Goal: Task Accomplishment & Management: Complete application form

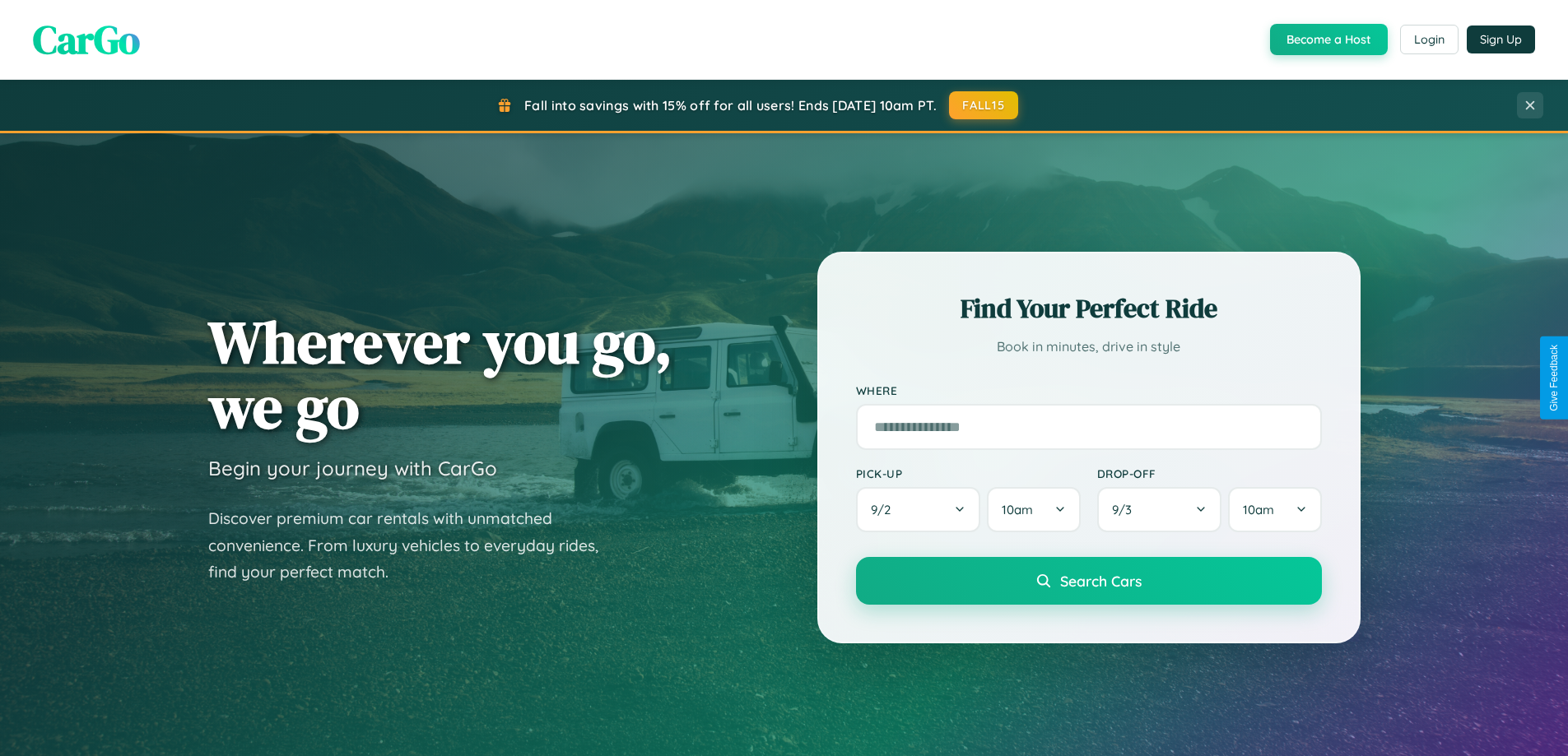
scroll to position [709, 0]
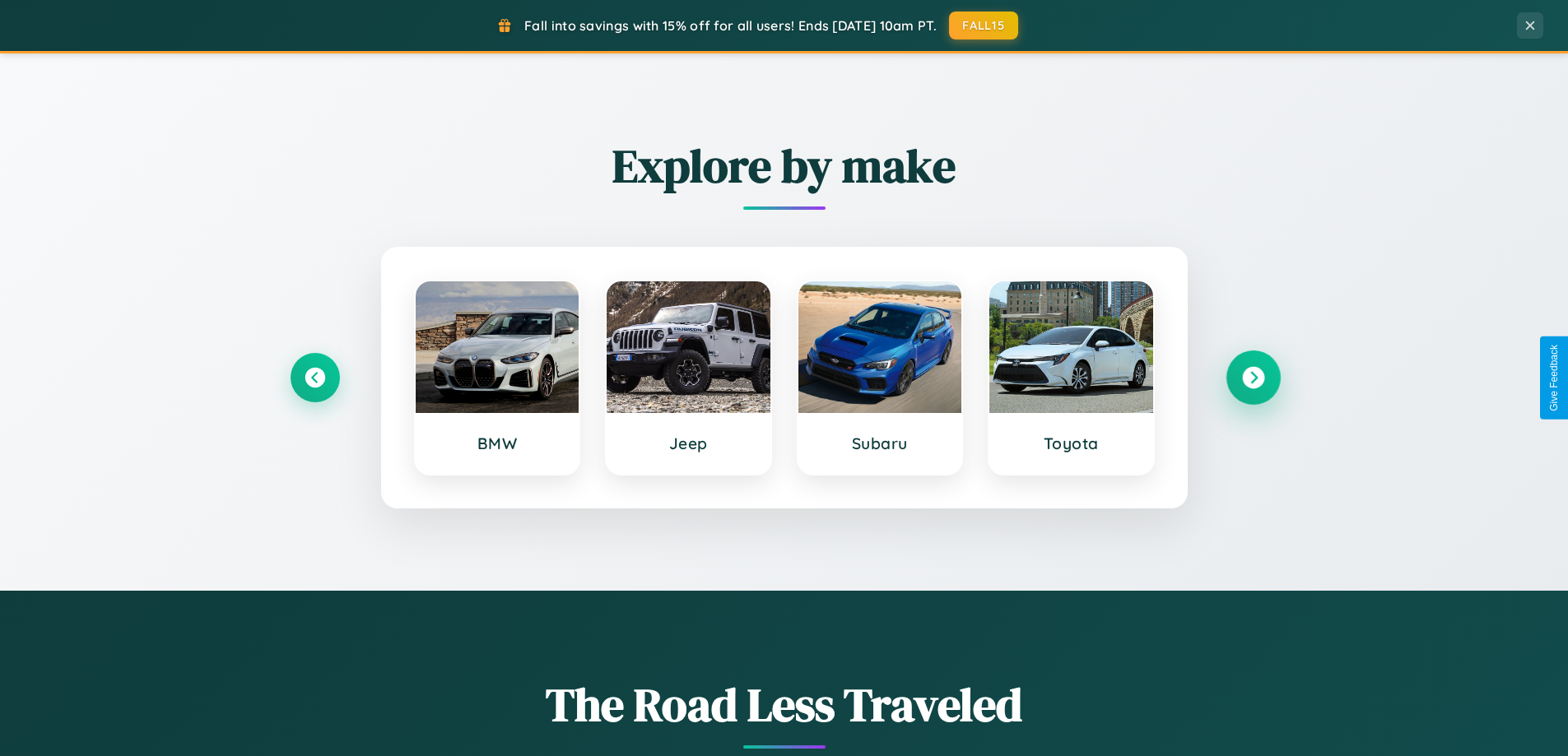
click at [1253, 378] on icon at bounding box center [1253, 378] width 22 height 22
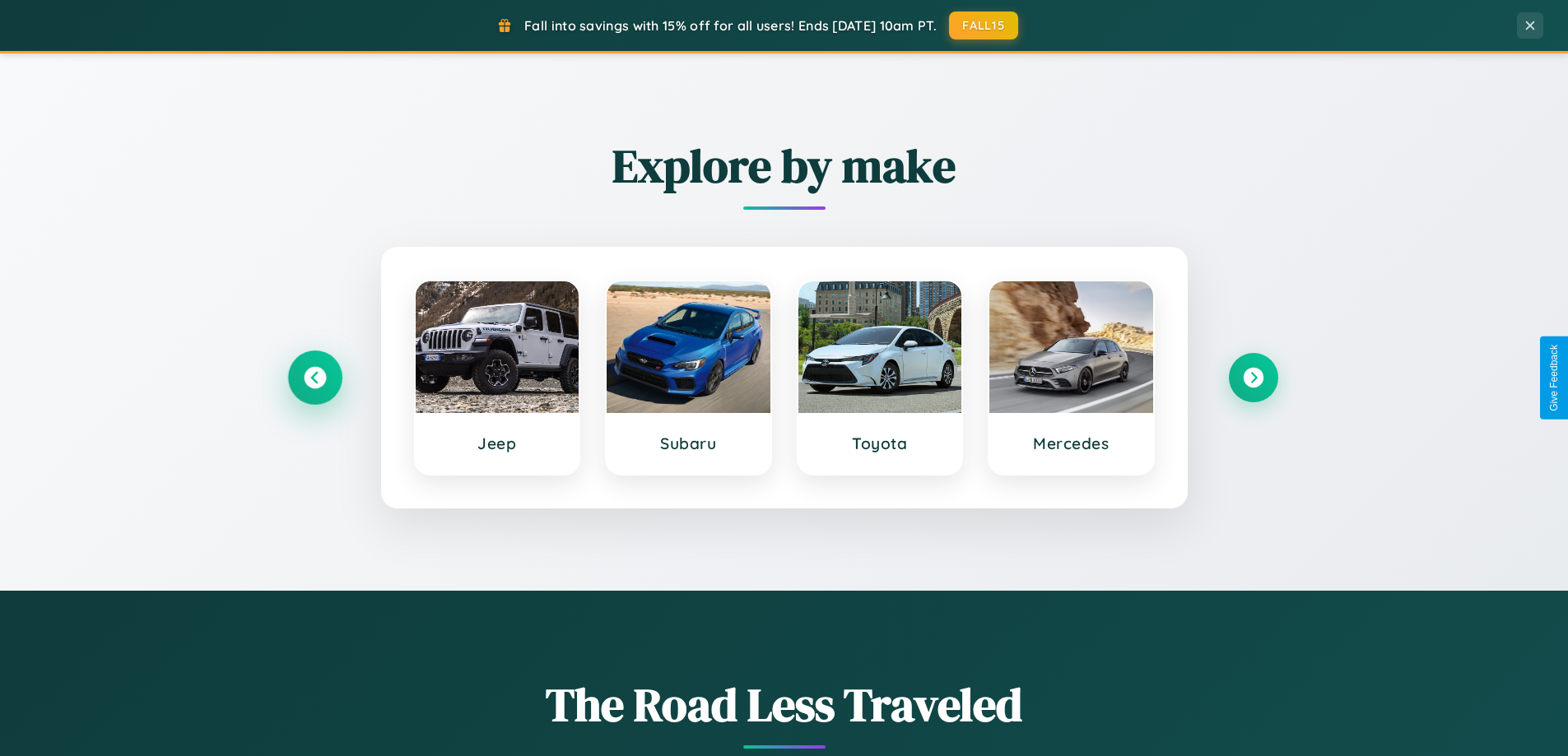
click at [314, 378] on icon at bounding box center [314, 378] width 22 height 22
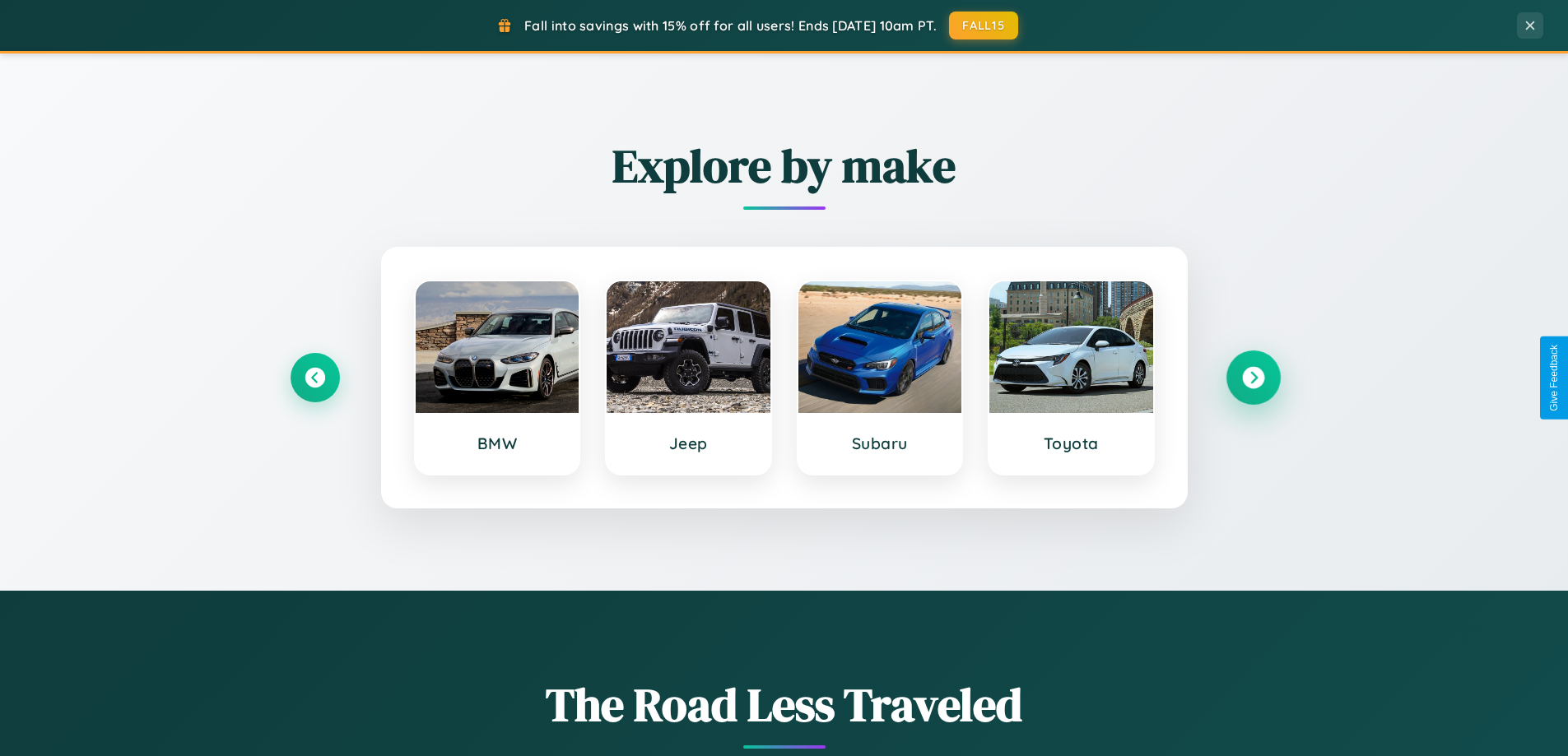
click at [1253, 378] on icon at bounding box center [1253, 378] width 22 height 22
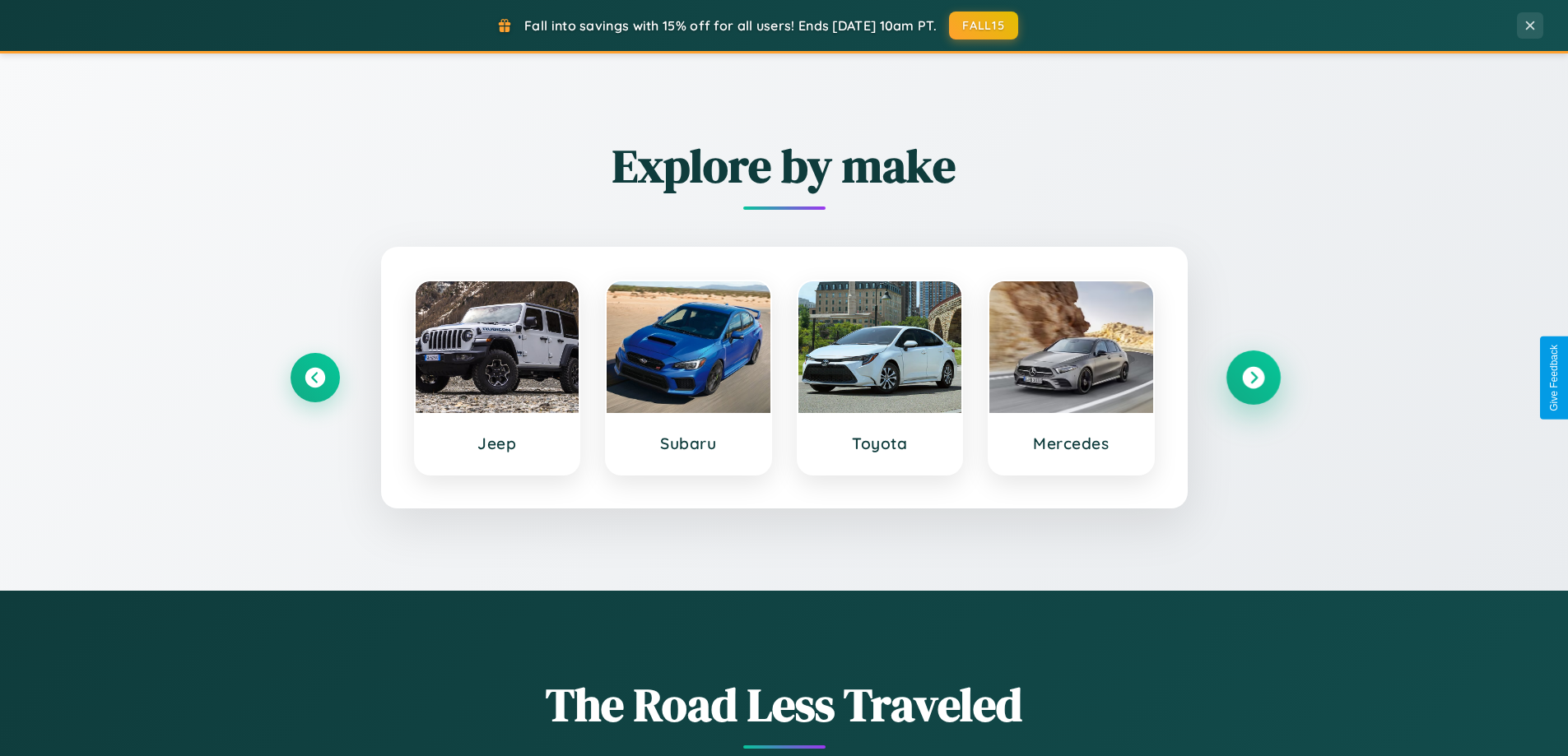
click at [1253, 378] on icon at bounding box center [1253, 378] width 22 height 22
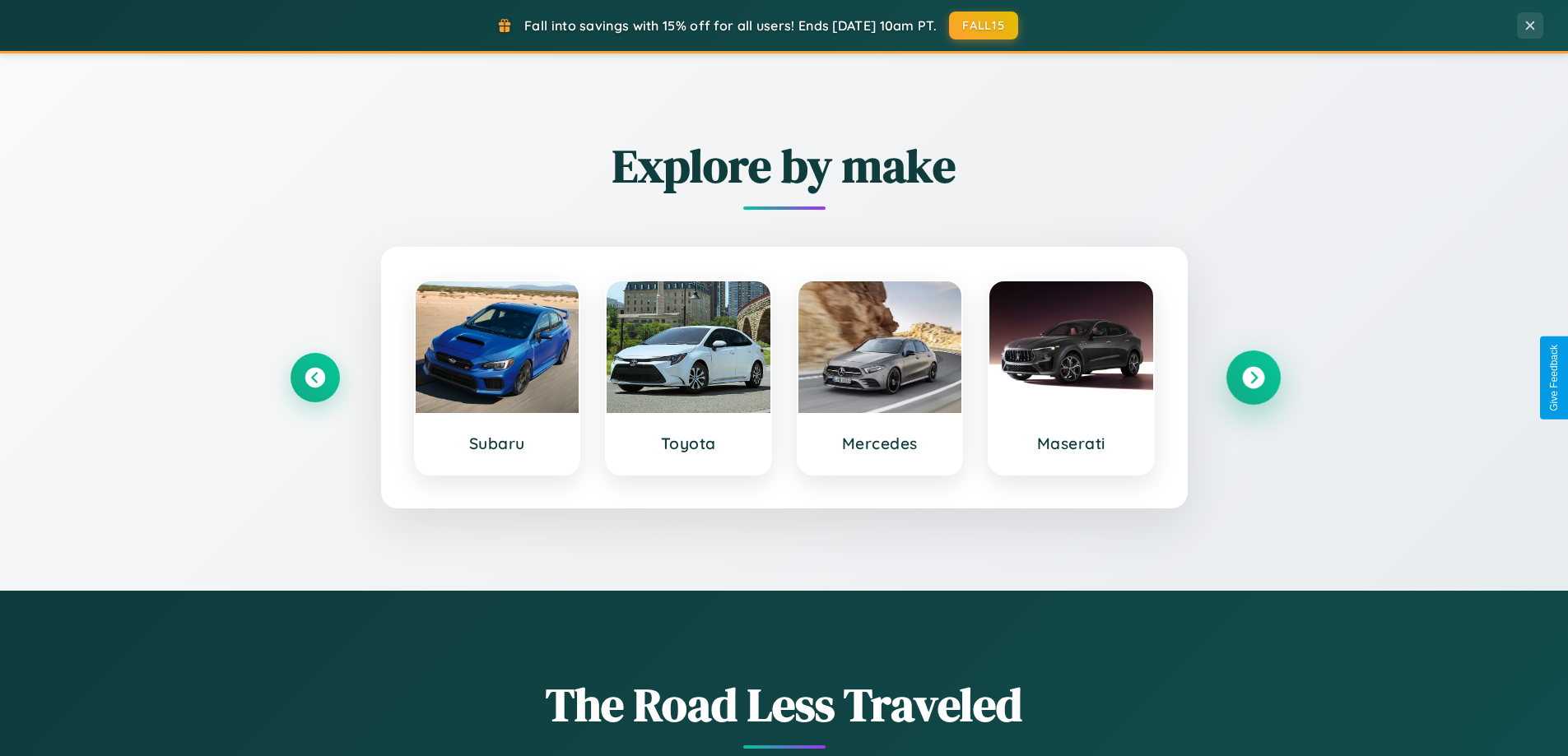
click at [1253, 378] on icon at bounding box center [1253, 378] width 22 height 22
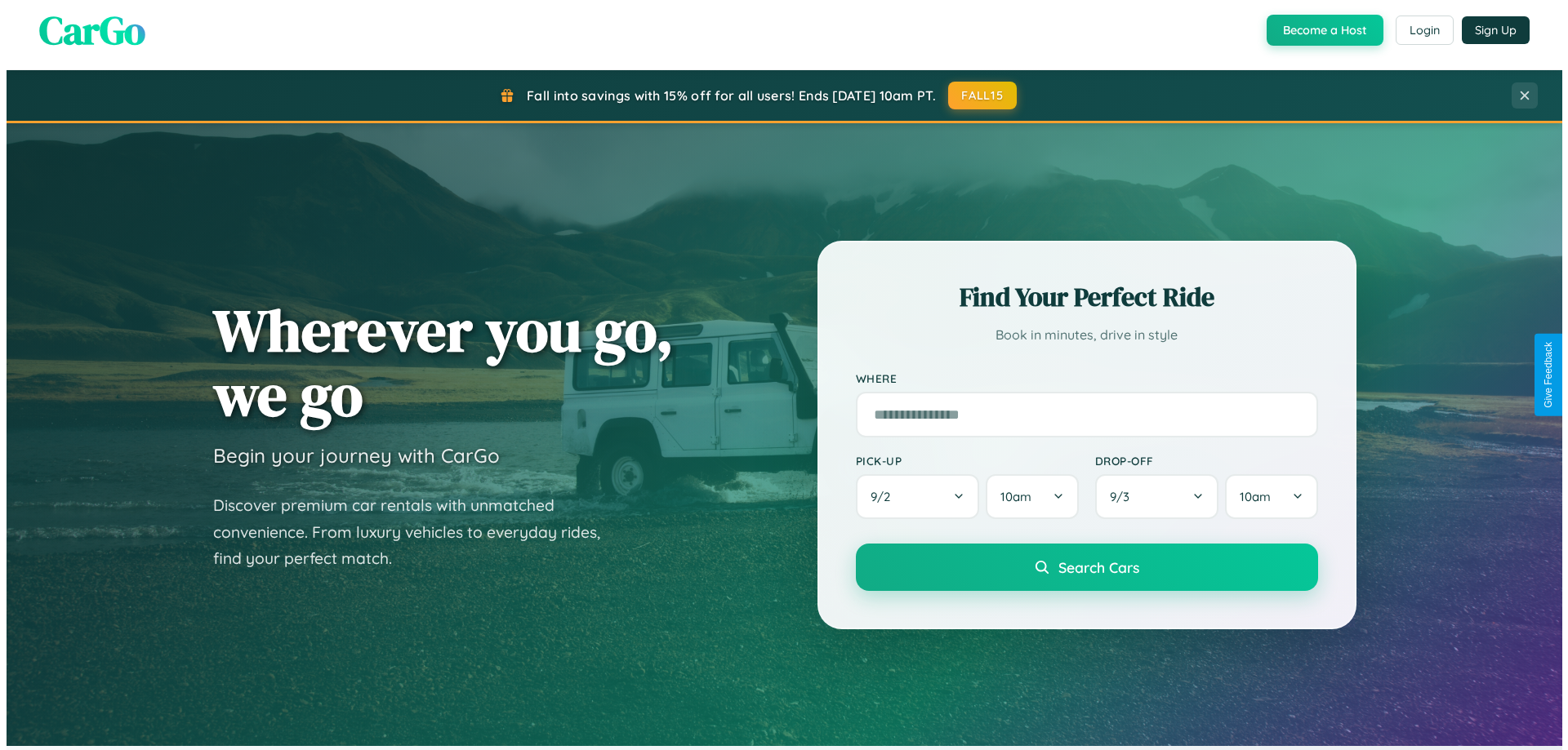
scroll to position [0, 0]
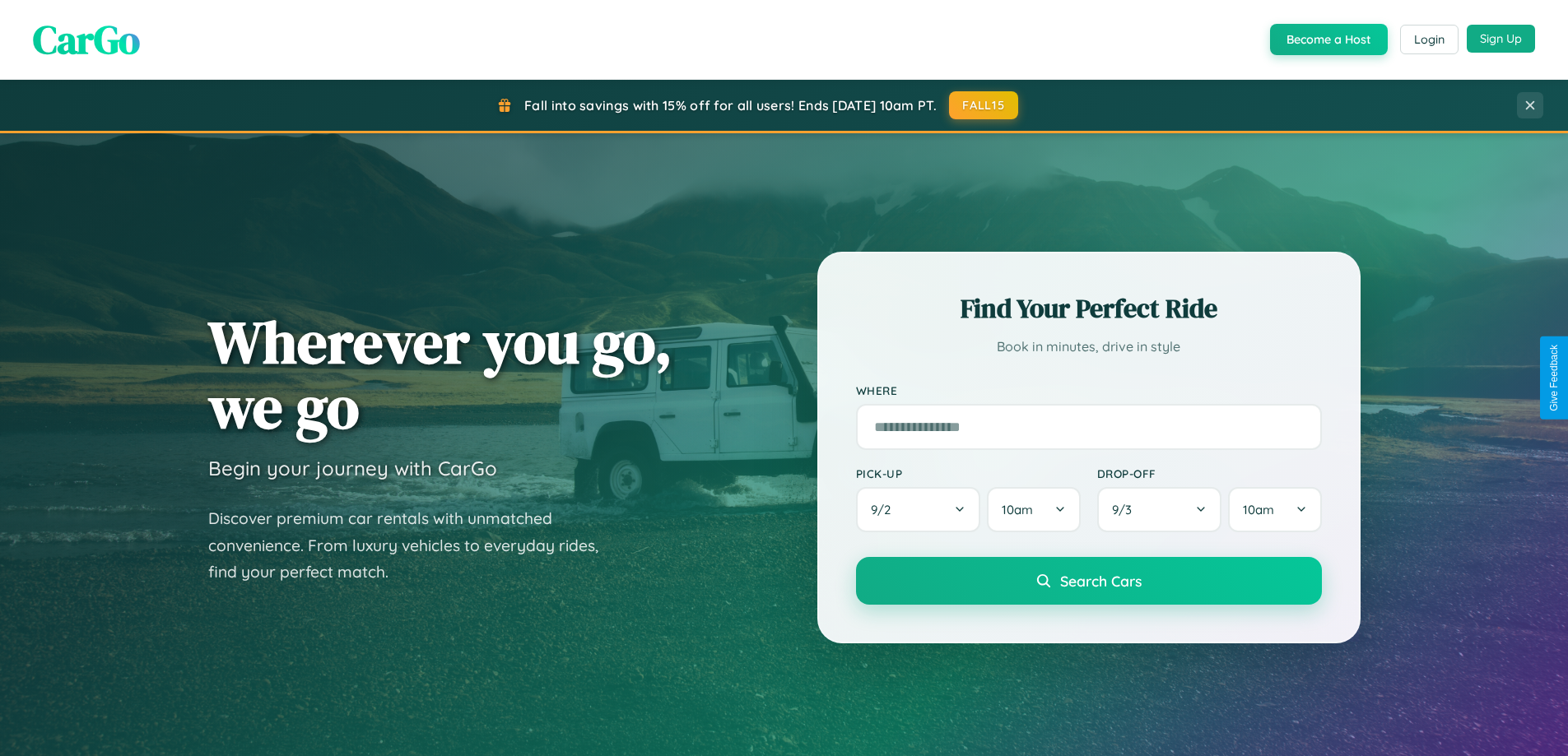
click at [1500, 39] on button "Sign Up" at bounding box center [1500, 39] width 69 height 28
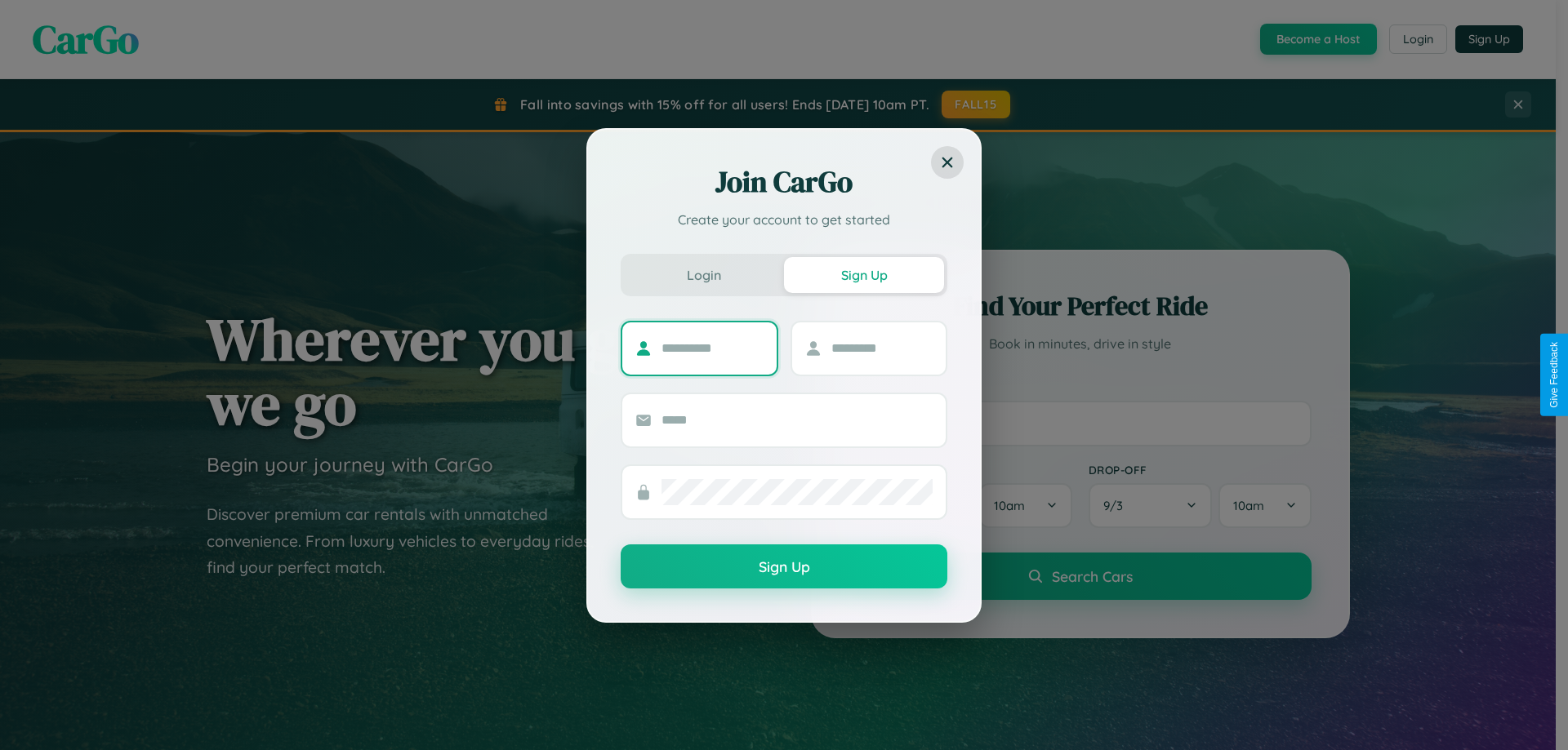
click at [712, 348] on input "text" at bounding box center [712, 348] width 102 height 26
type input "******"
click at [881, 348] on input "text" at bounding box center [882, 348] width 102 height 26
type input "******"
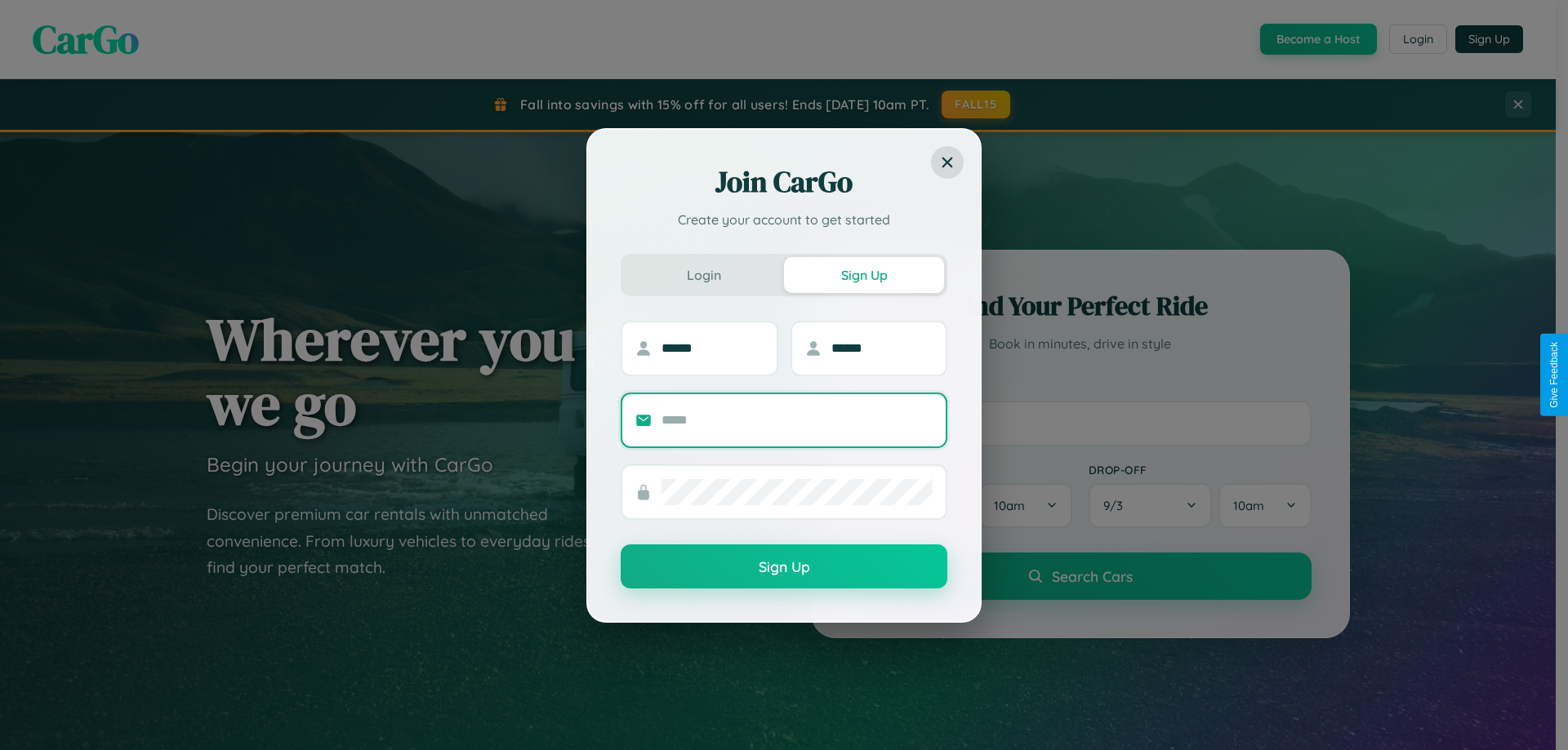
click at [797, 419] on input "text" at bounding box center [797, 420] width 271 height 26
type input "**********"
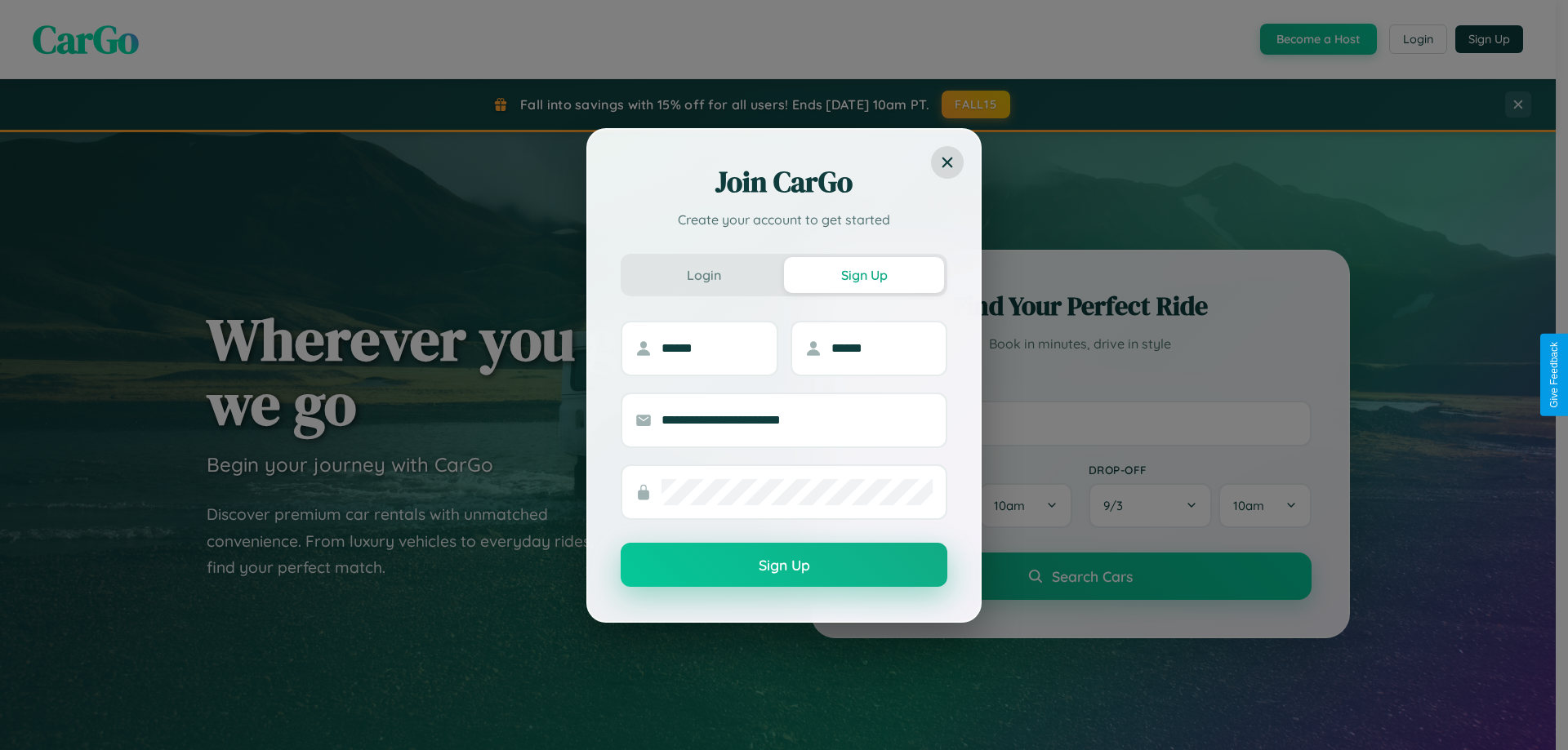
click at [784, 565] on button "Sign Up" at bounding box center [784, 564] width 327 height 44
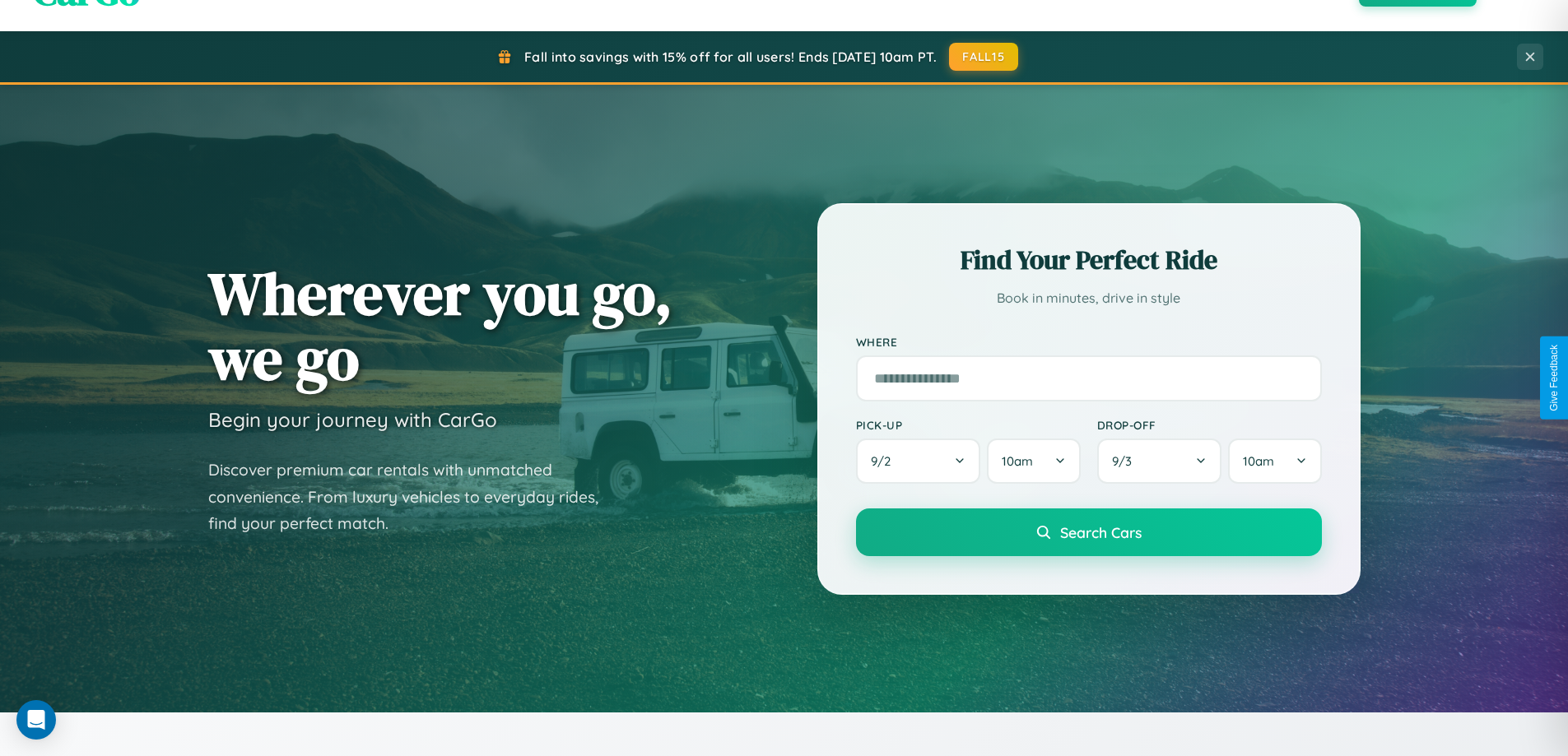
scroll to position [48, 0]
